Goal: Navigation & Orientation: Find specific page/section

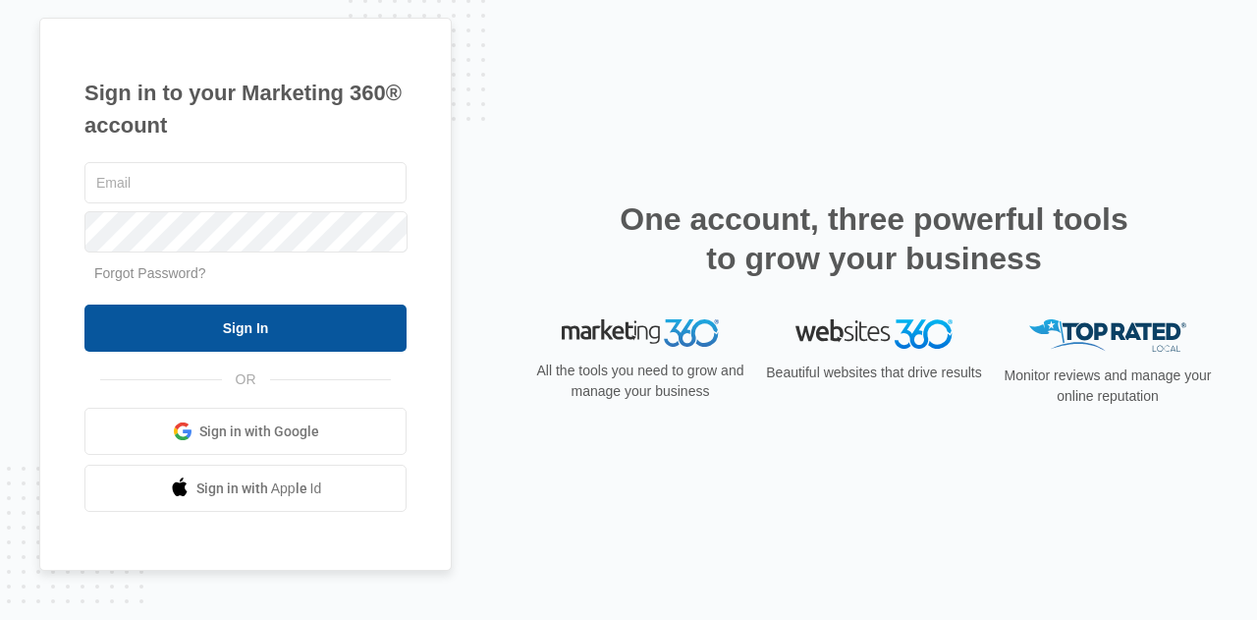
type input "[EMAIL_ADDRESS][DOMAIN_NAME]"
click at [340, 339] on input "Sign In" at bounding box center [245, 327] width 322 height 47
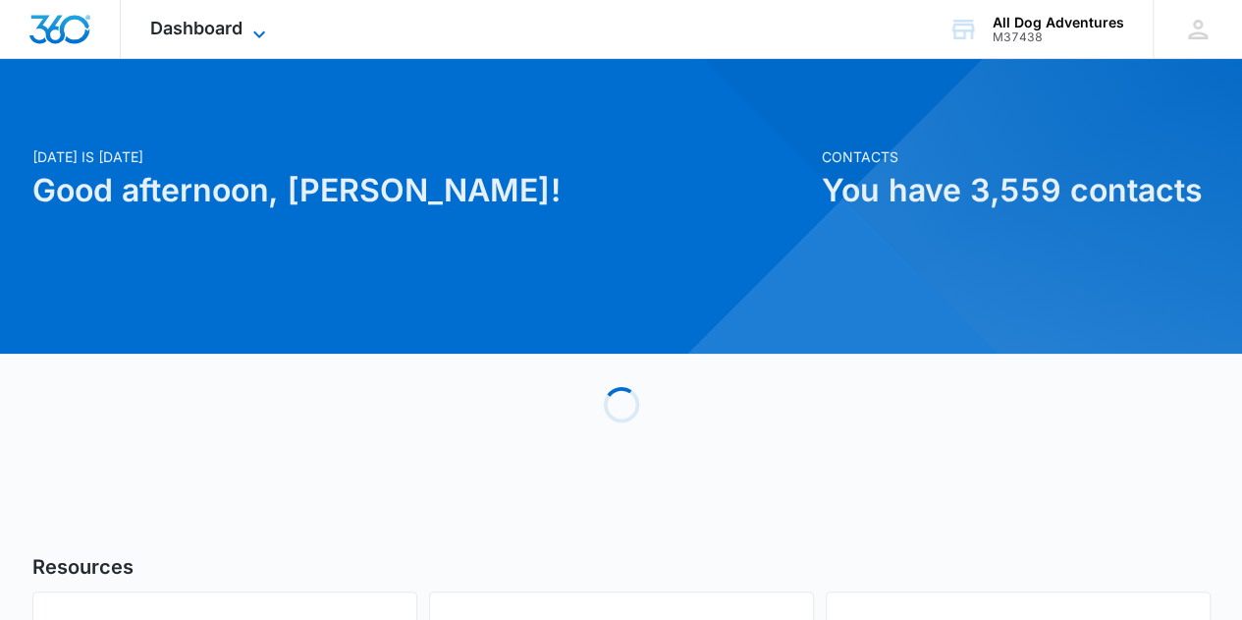
click at [235, 29] on span "Dashboard" at bounding box center [196, 28] width 92 height 21
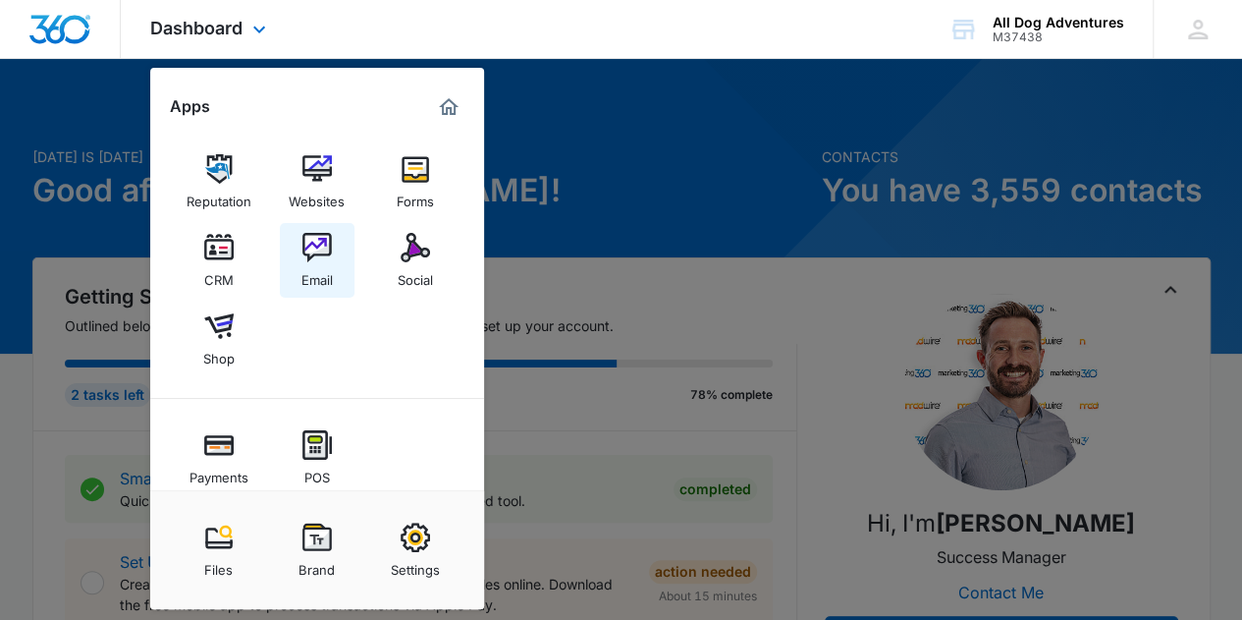
click at [283, 266] on link "Email" at bounding box center [317, 260] width 75 height 75
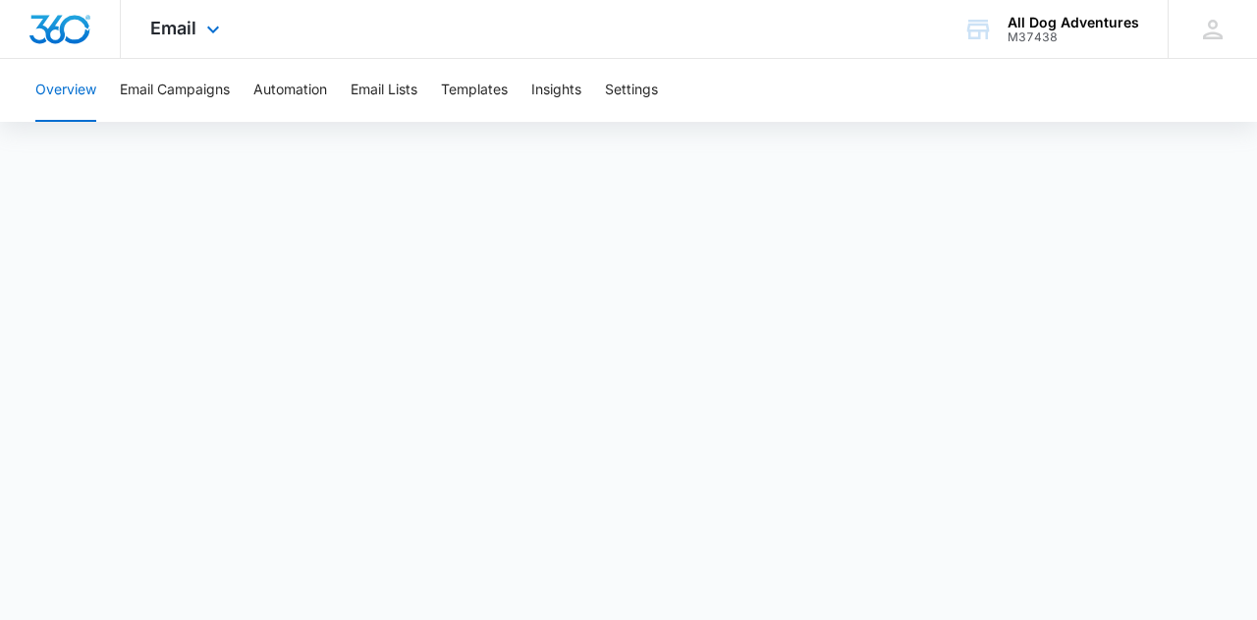
click at [67, 31] on img "Dashboard" at bounding box center [59, 29] width 63 height 29
